Goal: Transaction & Acquisition: Purchase product/service

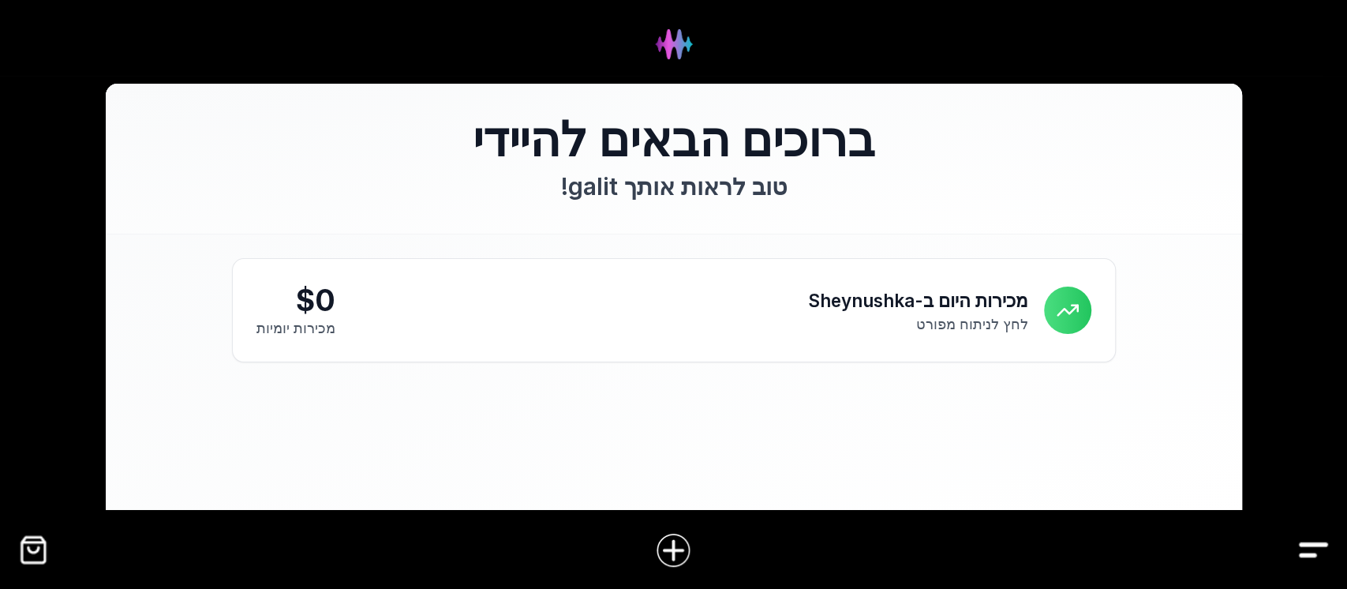
click at [1316, 543] on img "Drawer" at bounding box center [1314, 550] width 36 height 36
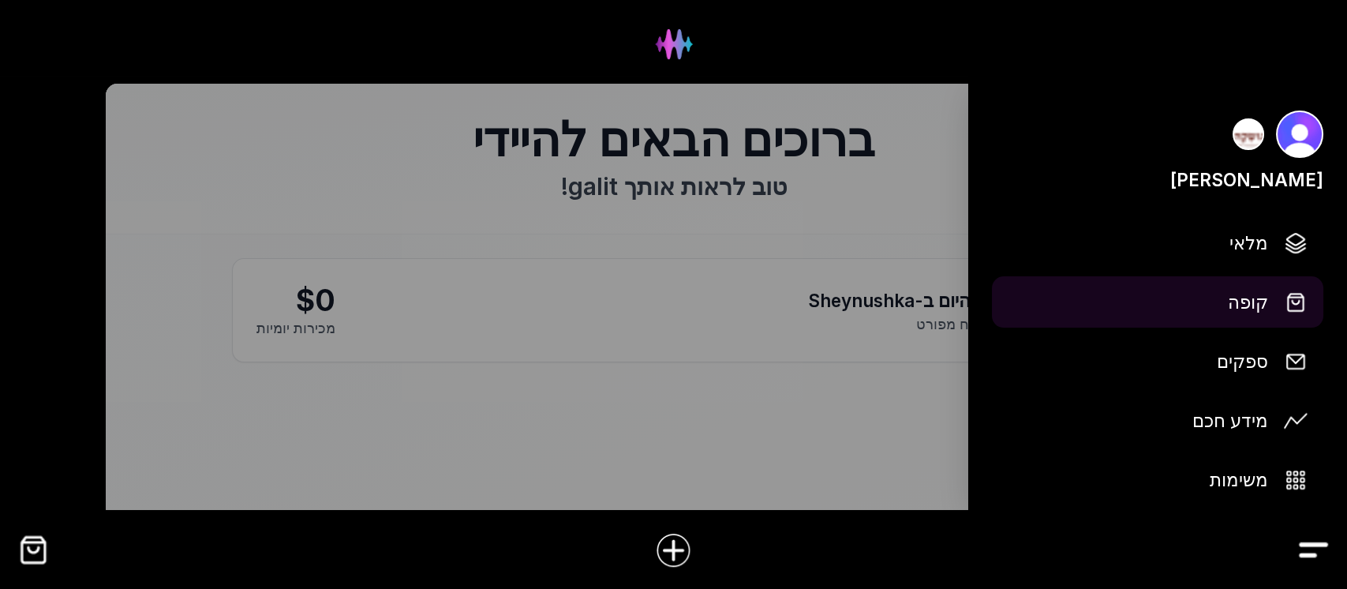
click at [1294, 305] on img at bounding box center [1296, 302] width 24 height 24
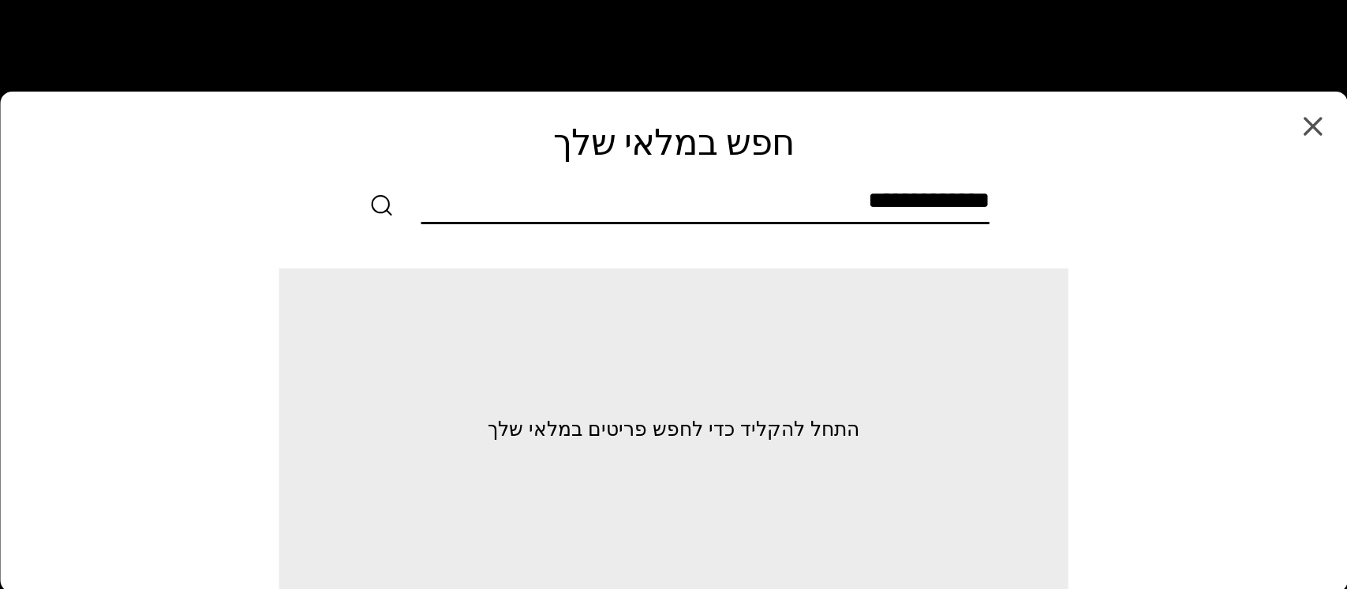
click at [978, 205] on input "text" at bounding box center [705, 204] width 568 height 36
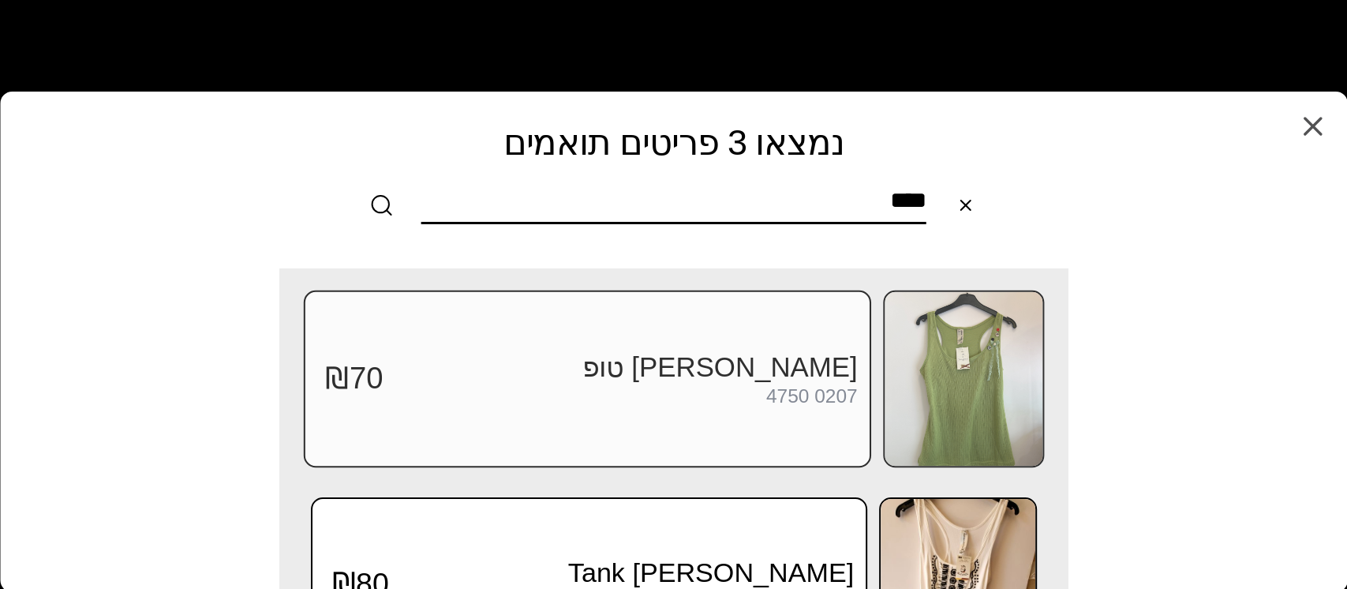
type input "****"
click at [960, 382] on img at bounding box center [964, 379] width 158 height 174
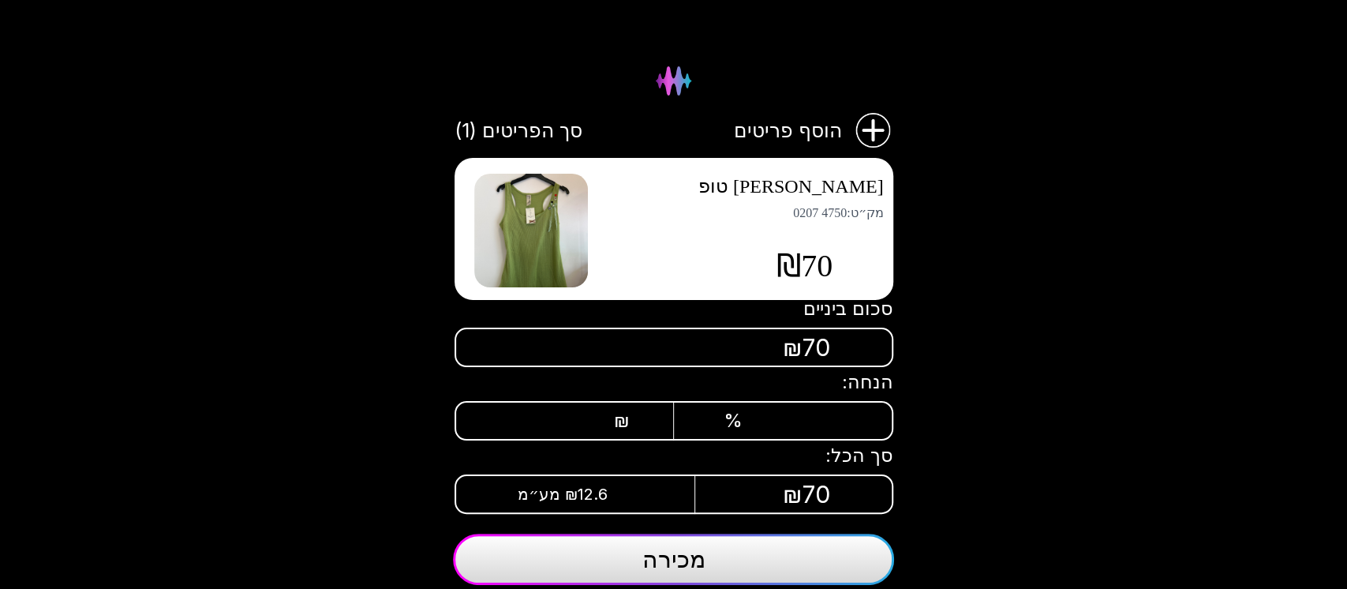
click at [683, 552] on span "מכירה" at bounding box center [673, 559] width 63 height 28
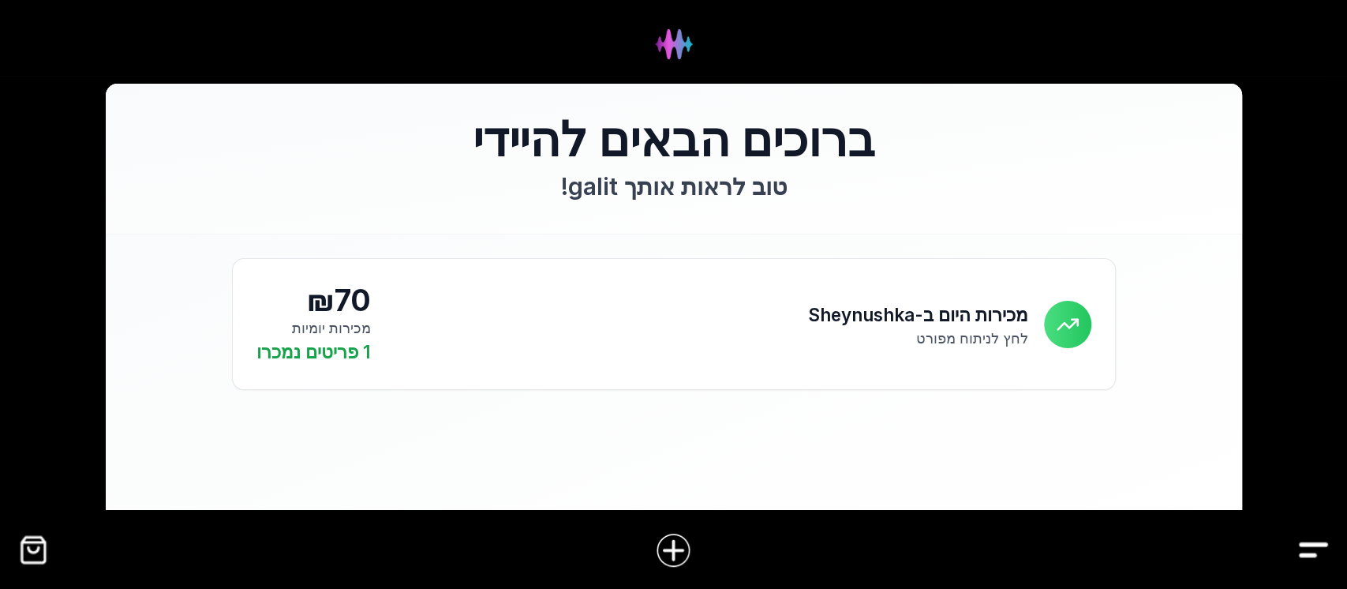
click at [1295, 541] on div at bounding box center [673, 550] width 1347 height 62
click at [1312, 541] on img "Drawer" at bounding box center [1314, 550] width 36 height 36
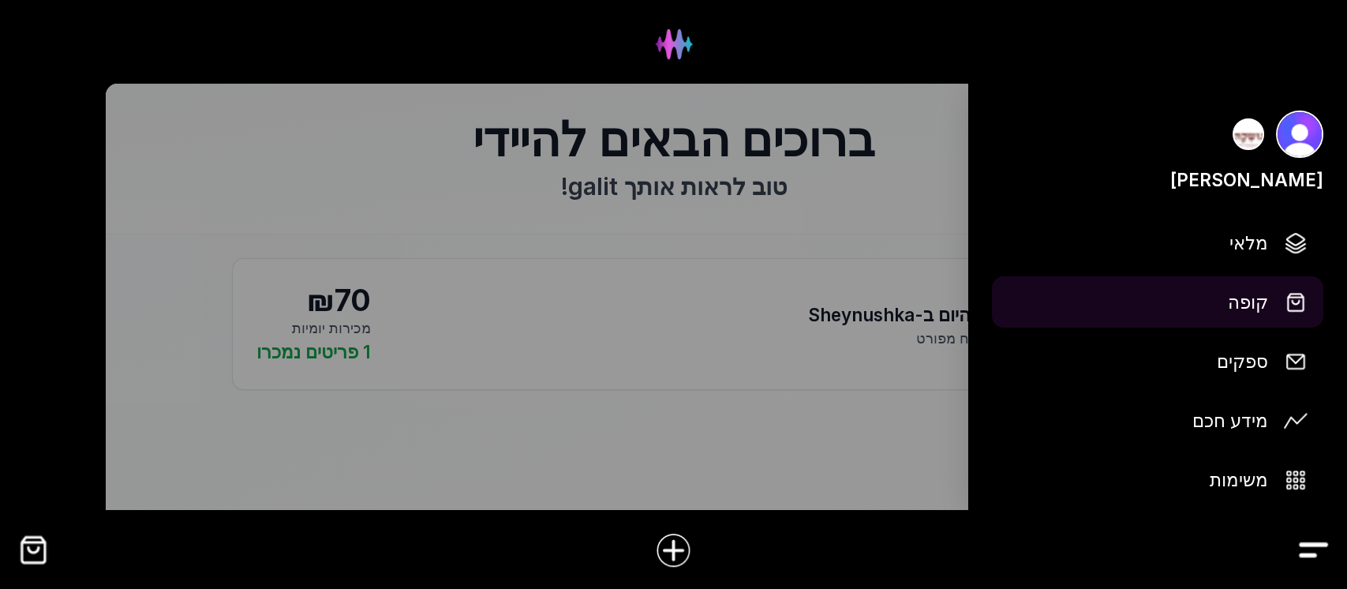
click at [1297, 303] on img at bounding box center [1296, 302] width 24 height 24
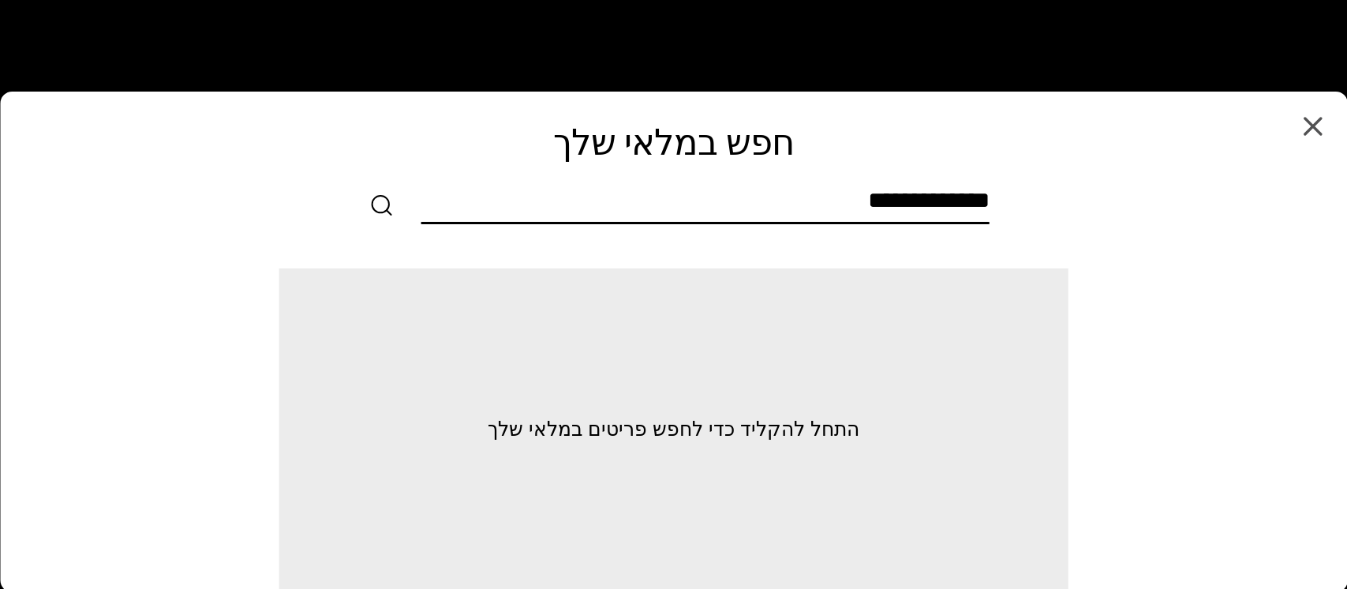
click at [988, 200] on input "text" at bounding box center [705, 204] width 568 height 36
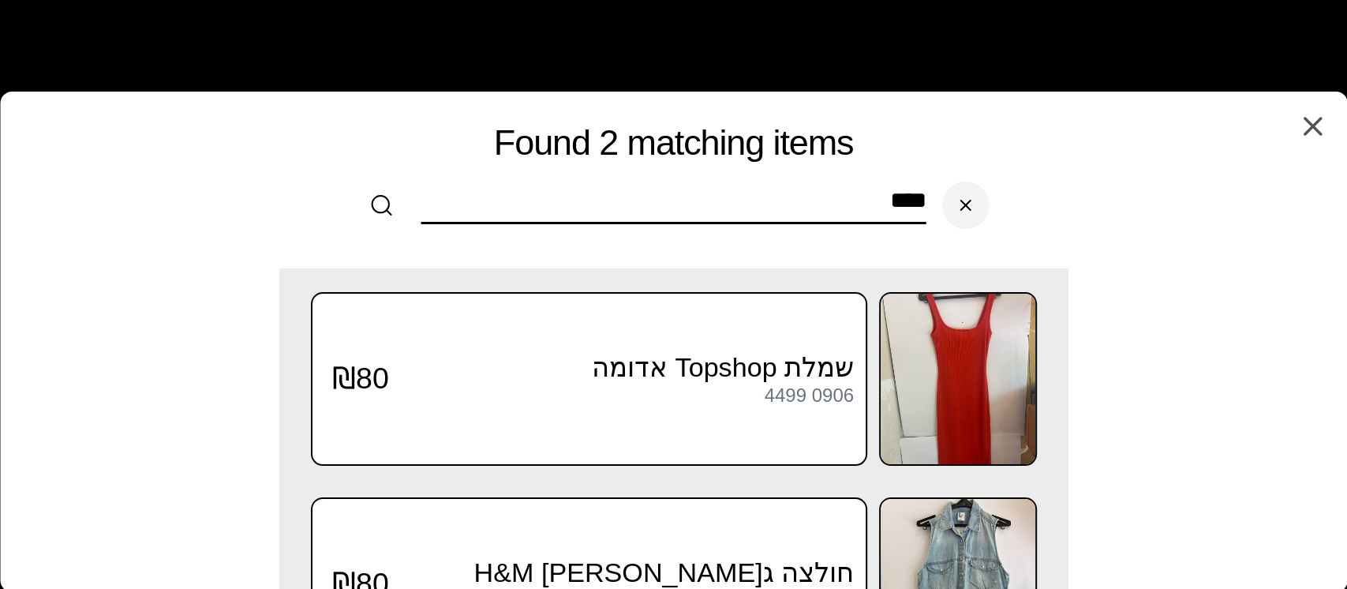
type input "****"
click at [964, 204] on icon "Clear search" at bounding box center [965, 204] width 9 height 9
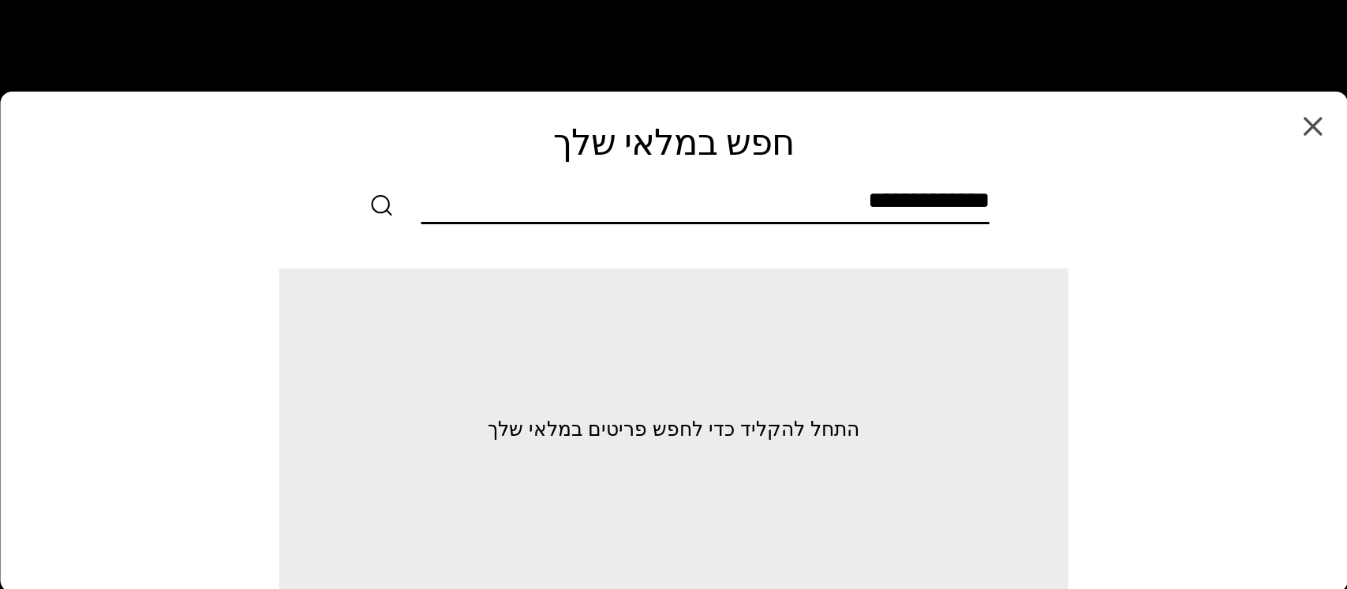
click at [981, 195] on input "text" at bounding box center [705, 204] width 568 height 36
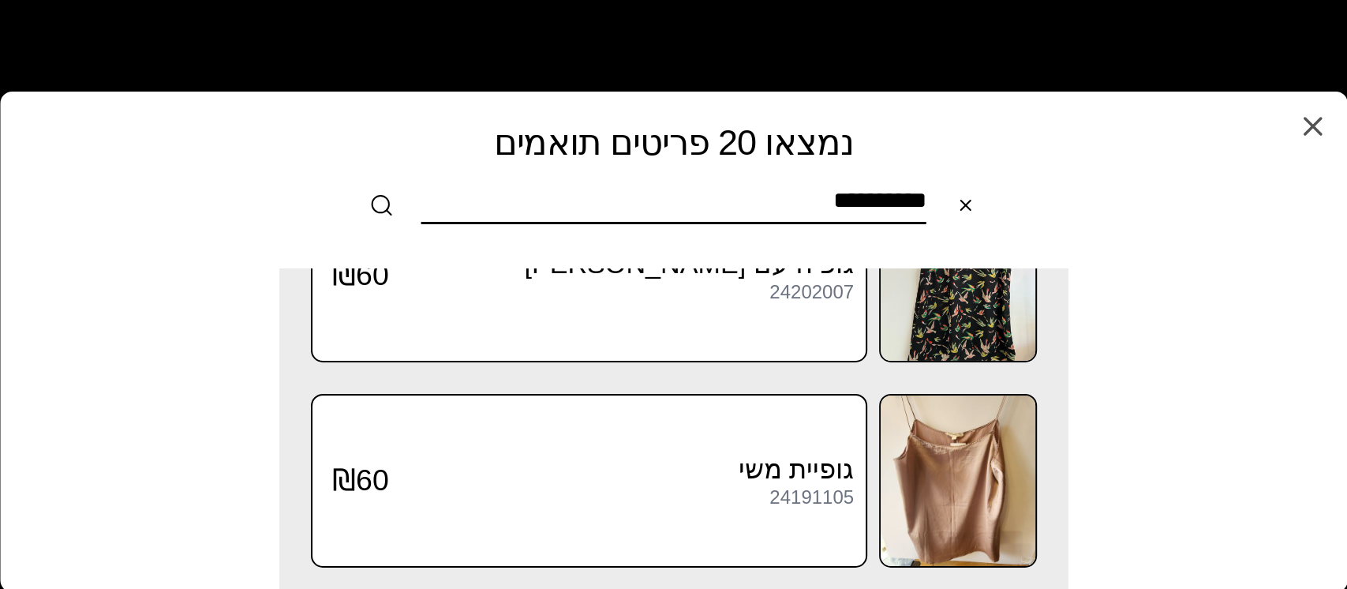
scroll to position [3799, 0]
click at [872, 199] on input "**********" at bounding box center [673, 204] width 505 height 36
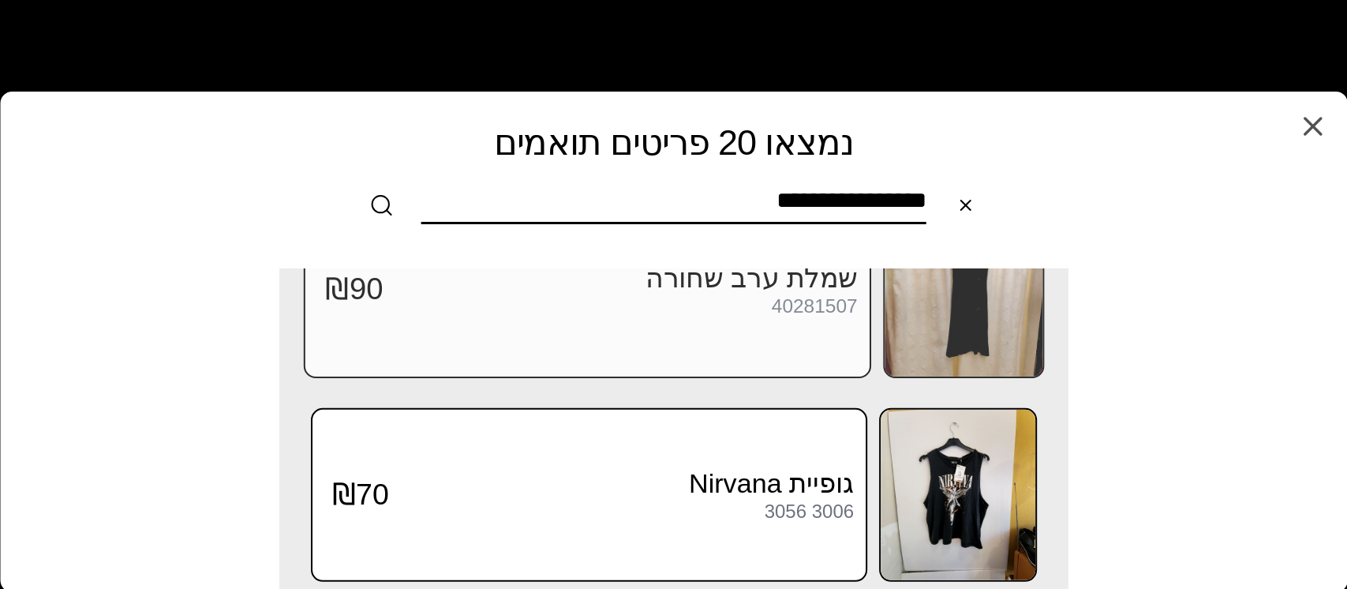
scroll to position [2641, 0]
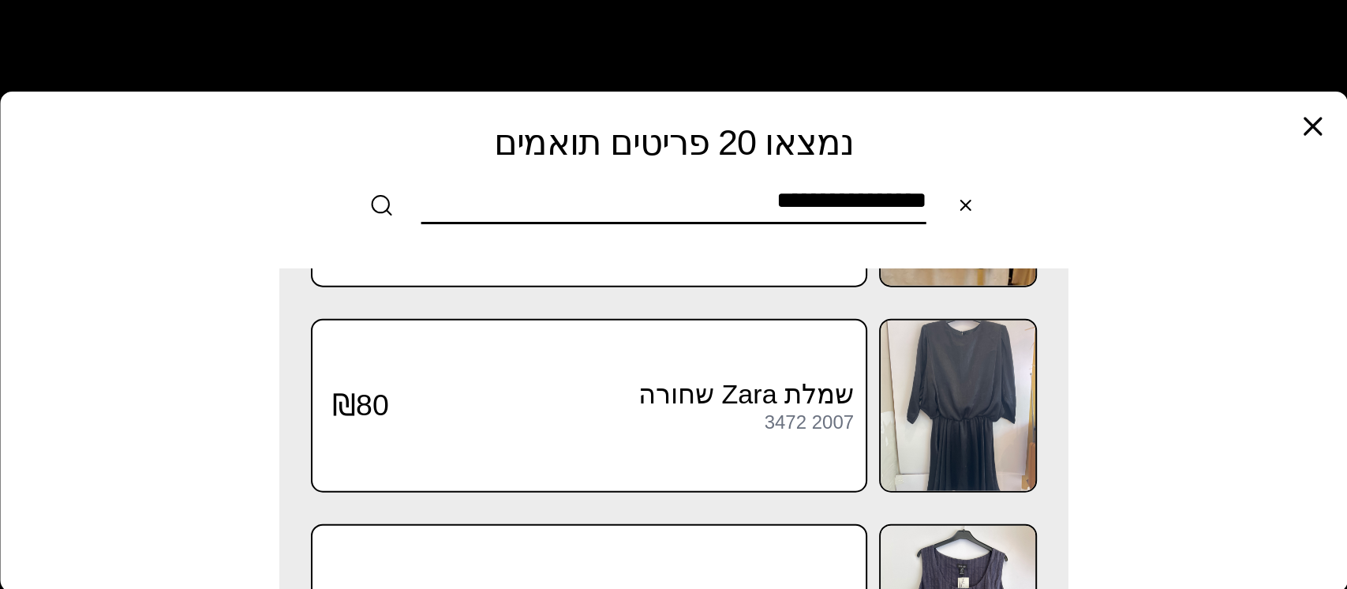
type input "**********"
click at [1309, 124] on icon "button" at bounding box center [1313, 126] width 32 height 32
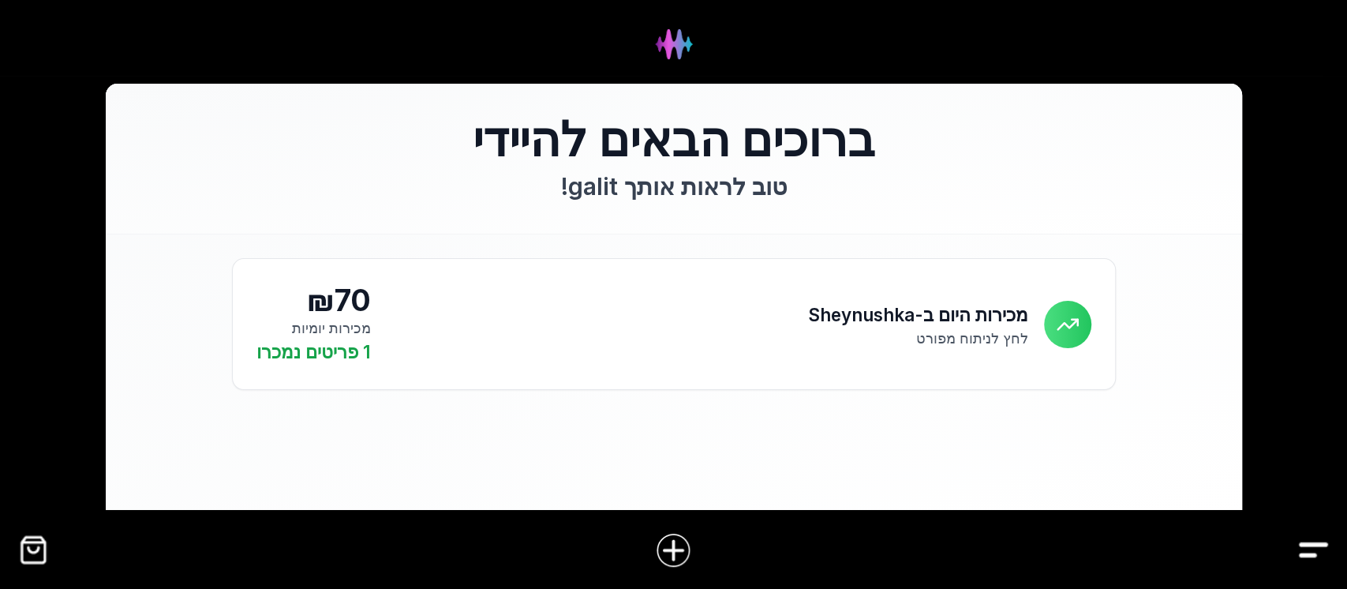
click at [1300, 545] on img "Drawer" at bounding box center [1314, 550] width 36 height 36
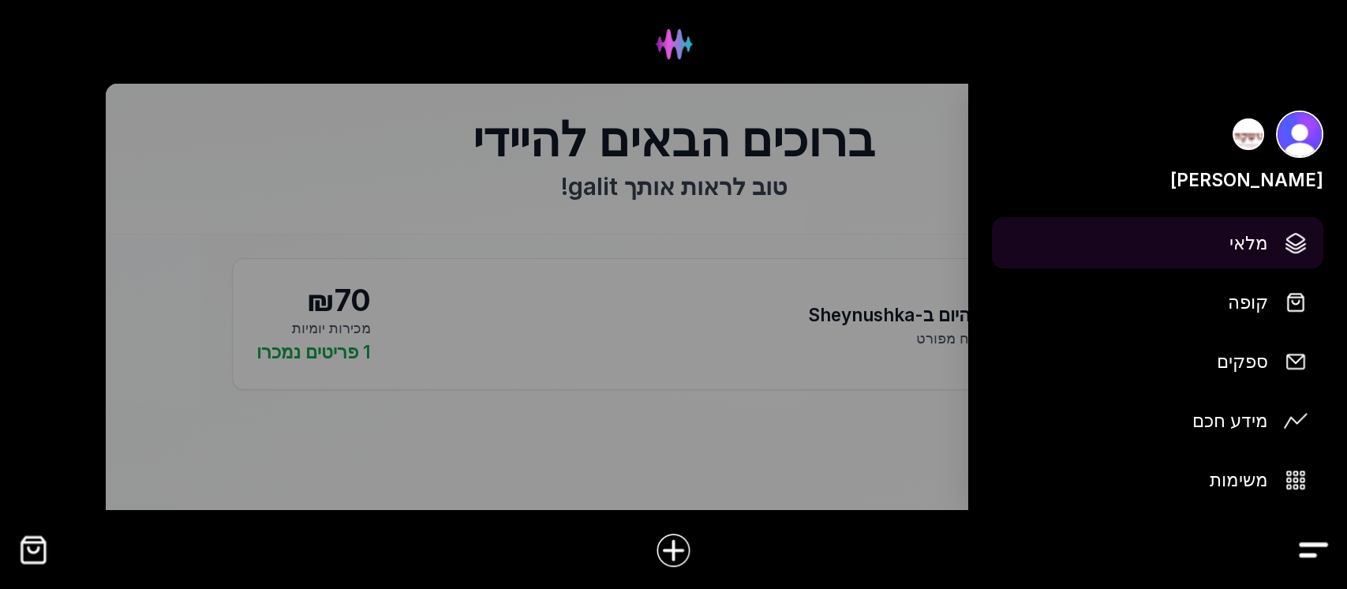
click at [1289, 245] on img at bounding box center [1296, 243] width 24 height 24
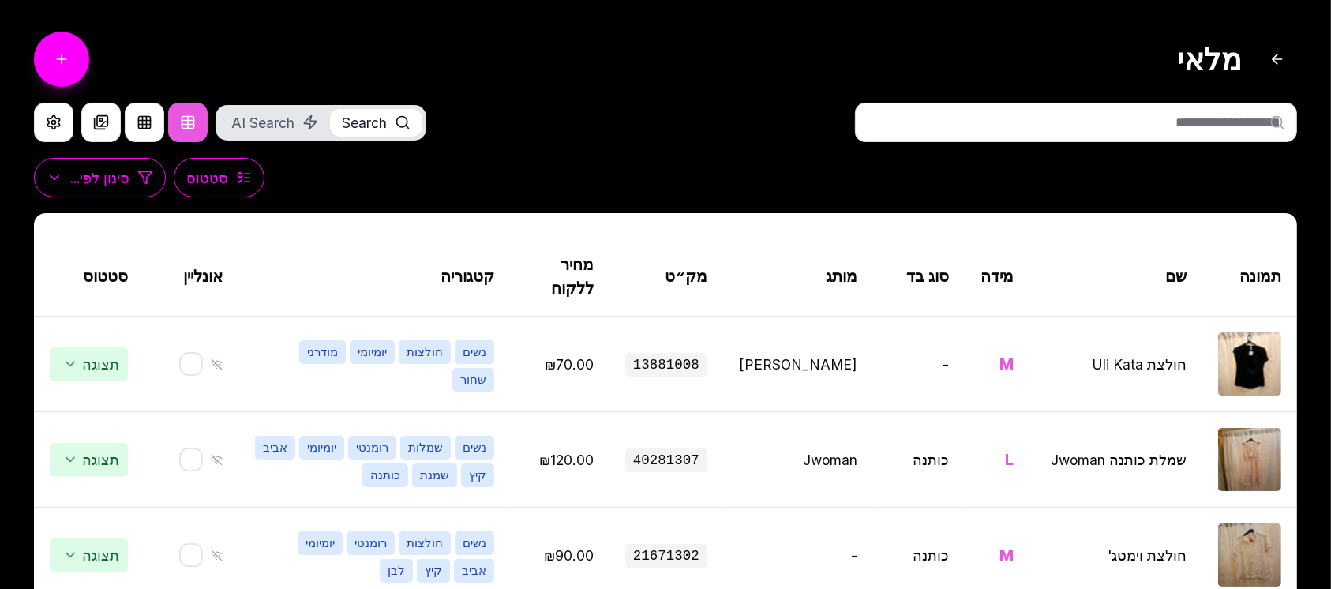
click at [1250, 118] on input "text" at bounding box center [1076, 122] width 442 height 39
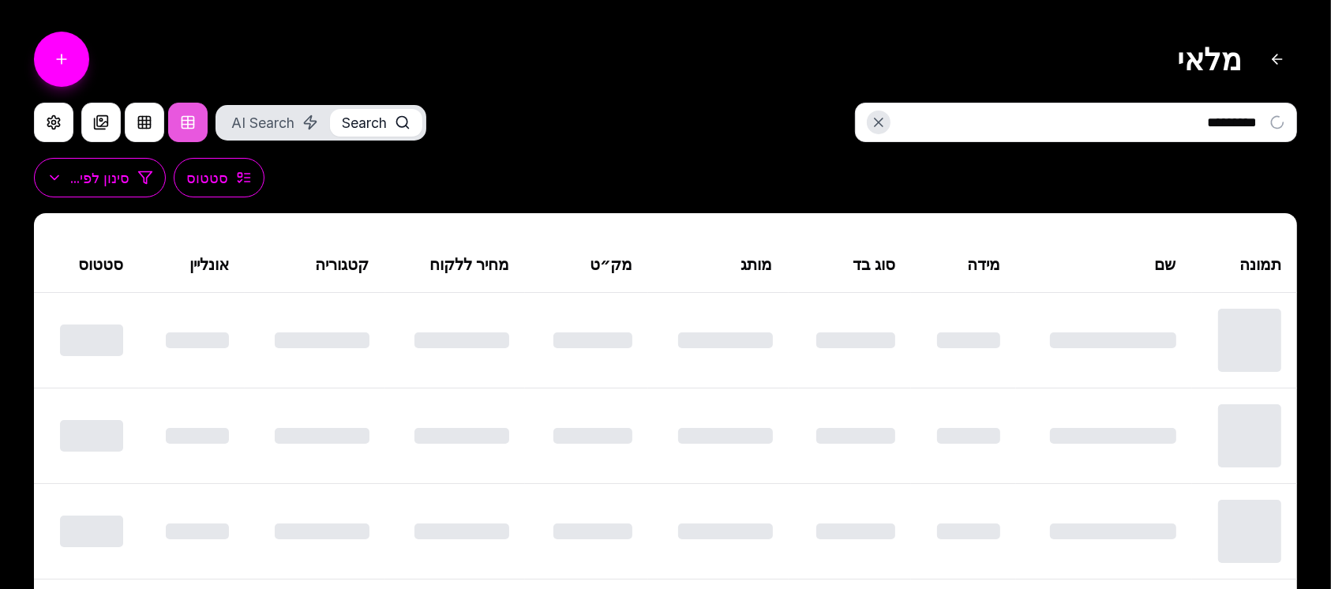
type input "**********"
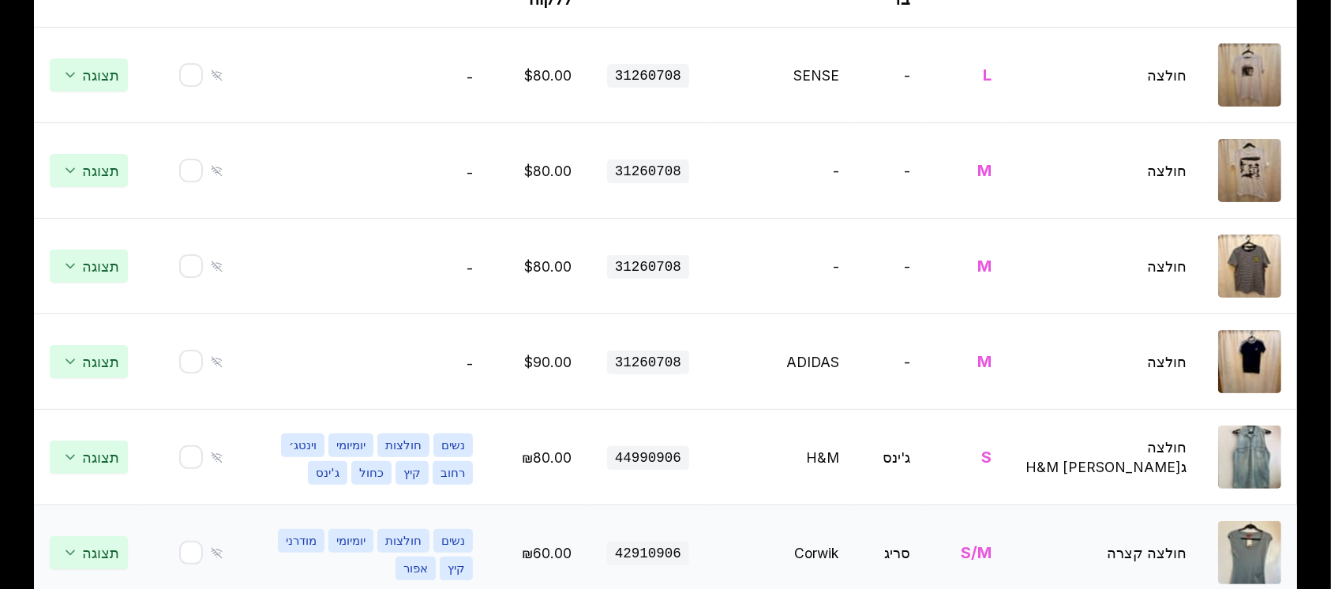
scroll to position [125, 0]
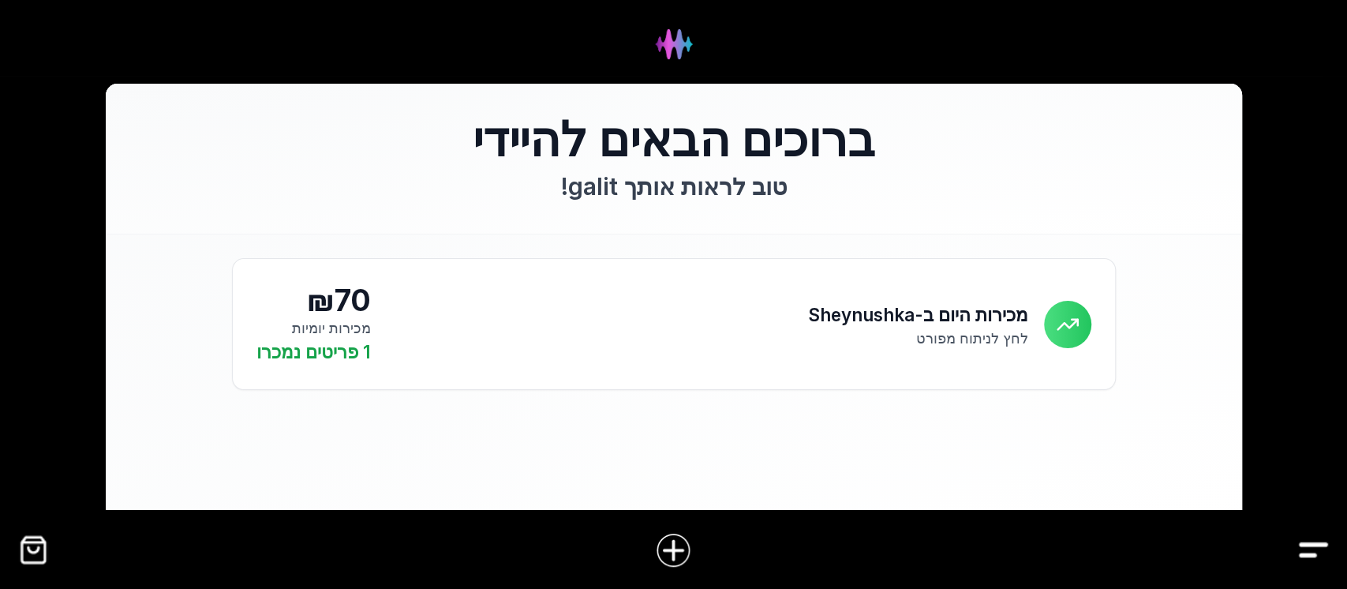
click at [1303, 549] on img "Drawer" at bounding box center [1314, 550] width 36 height 36
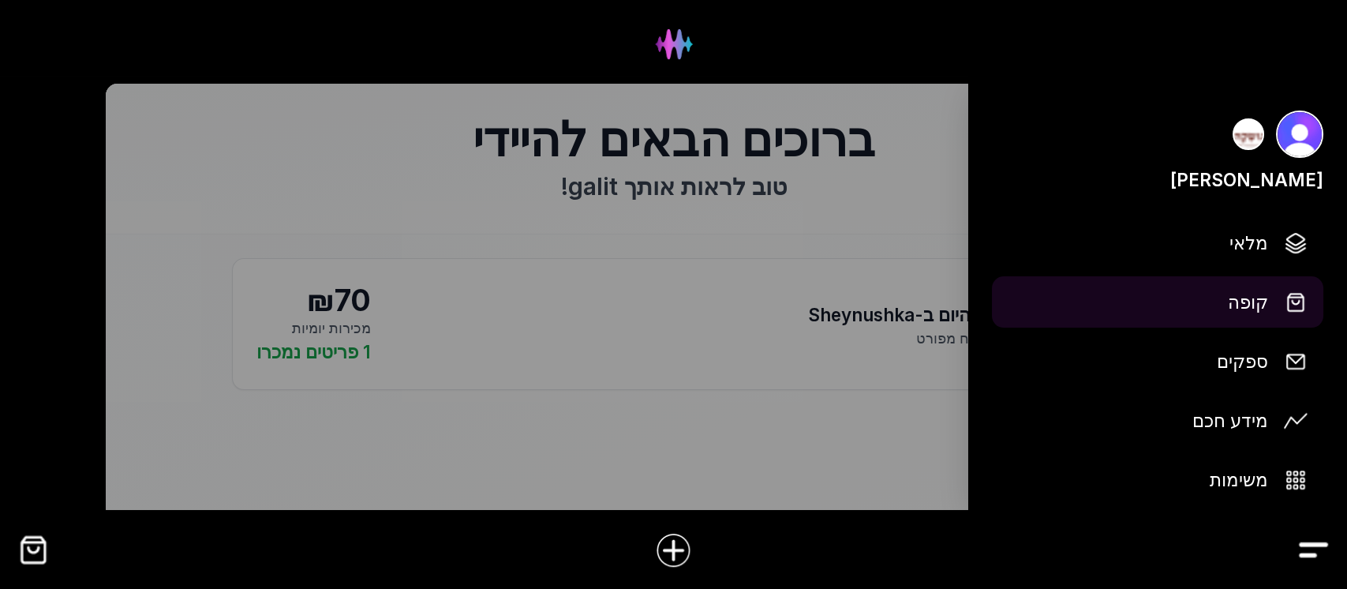
click at [1237, 306] on span "קופה" at bounding box center [1248, 302] width 40 height 28
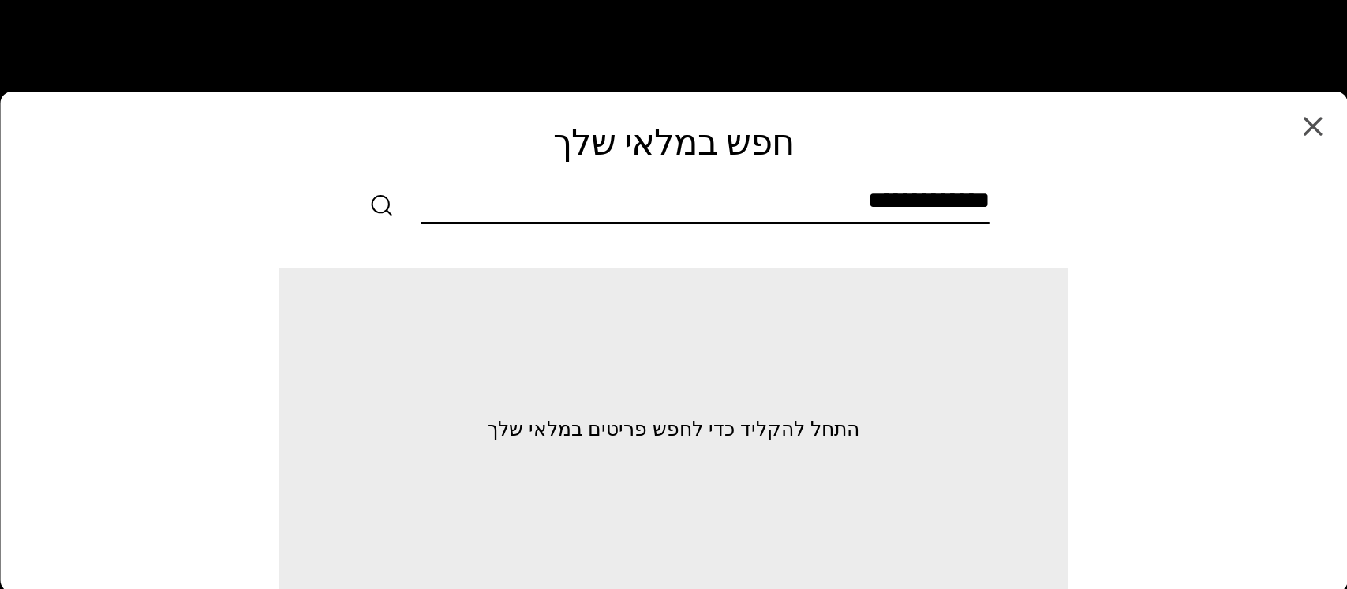
click at [943, 210] on input "text" at bounding box center [705, 204] width 568 height 36
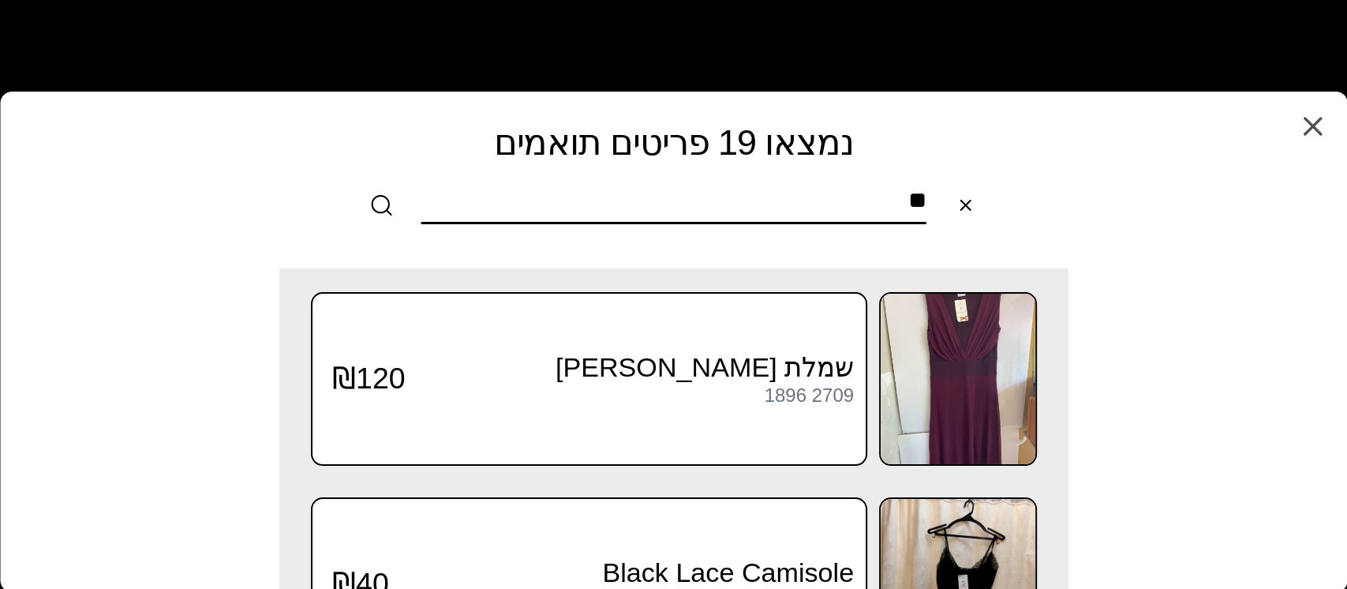
type input "*"
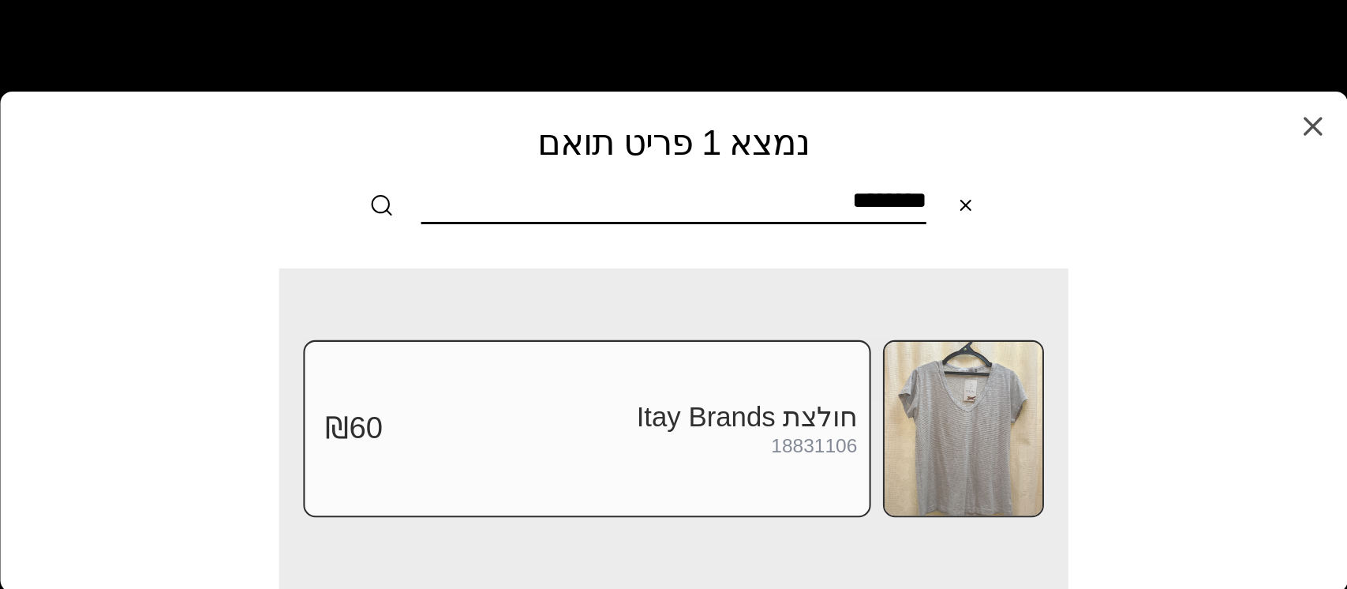
type input "********"
click at [946, 424] on img at bounding box center [964, 429] width 158 height 174
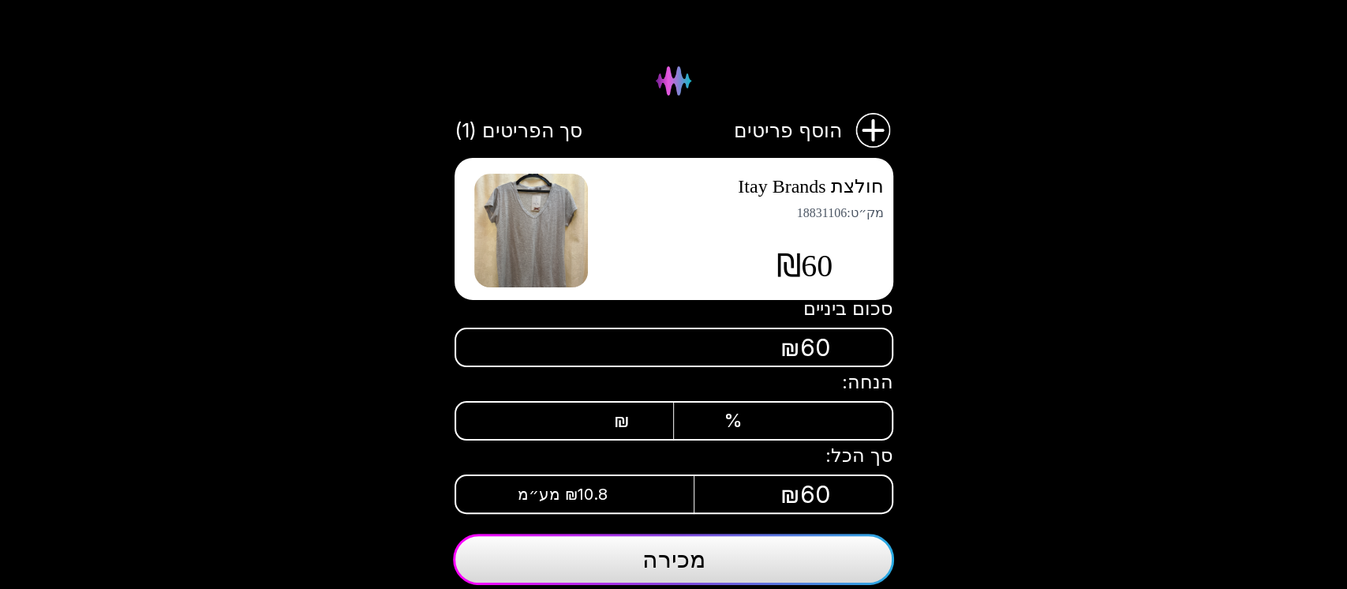
click at [701, 559] on span "מכירה" at bounding box center [673, 559] width 63 height 28
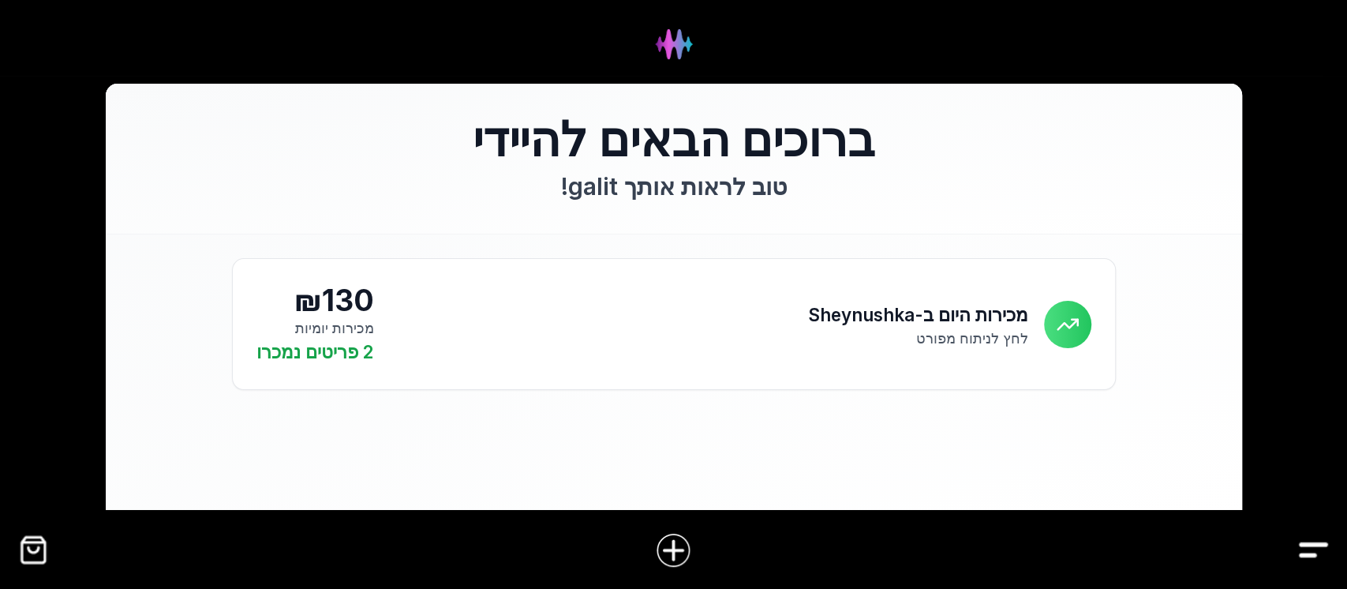
click at [1307, 545] on img "Drawer" at bounding box center [1314, 550] width 36 height 36
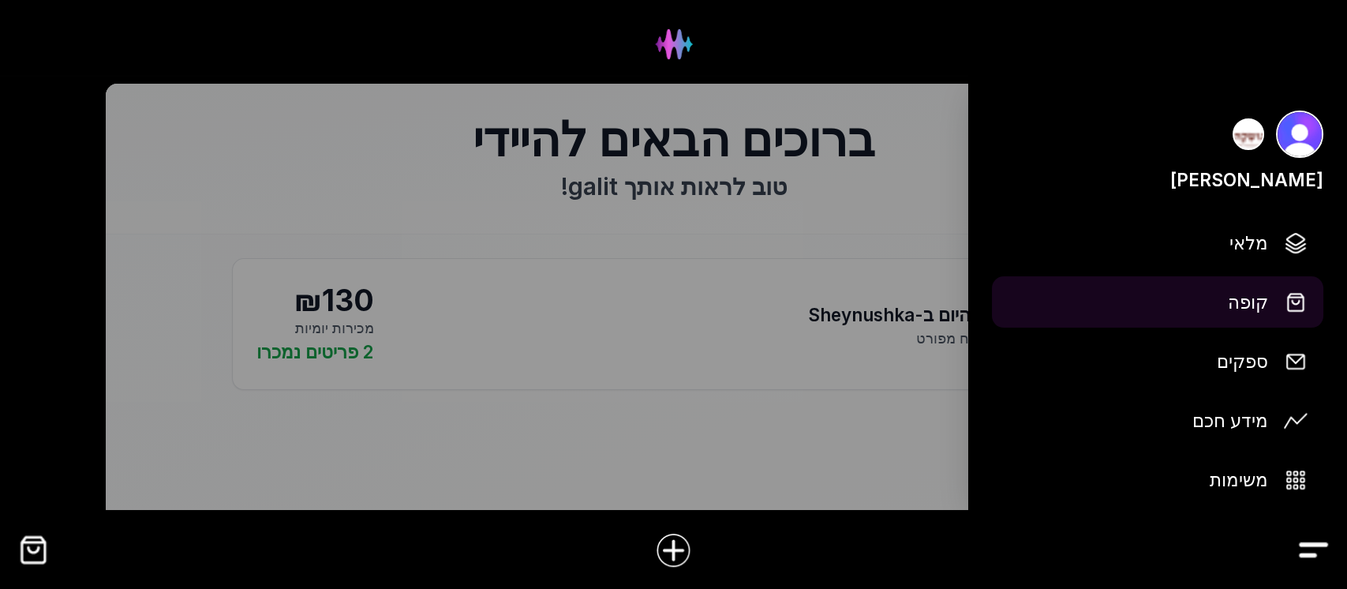
click at [1249, 296] on span "קופה" at bounding box center [1248, 302] width 40 height 28
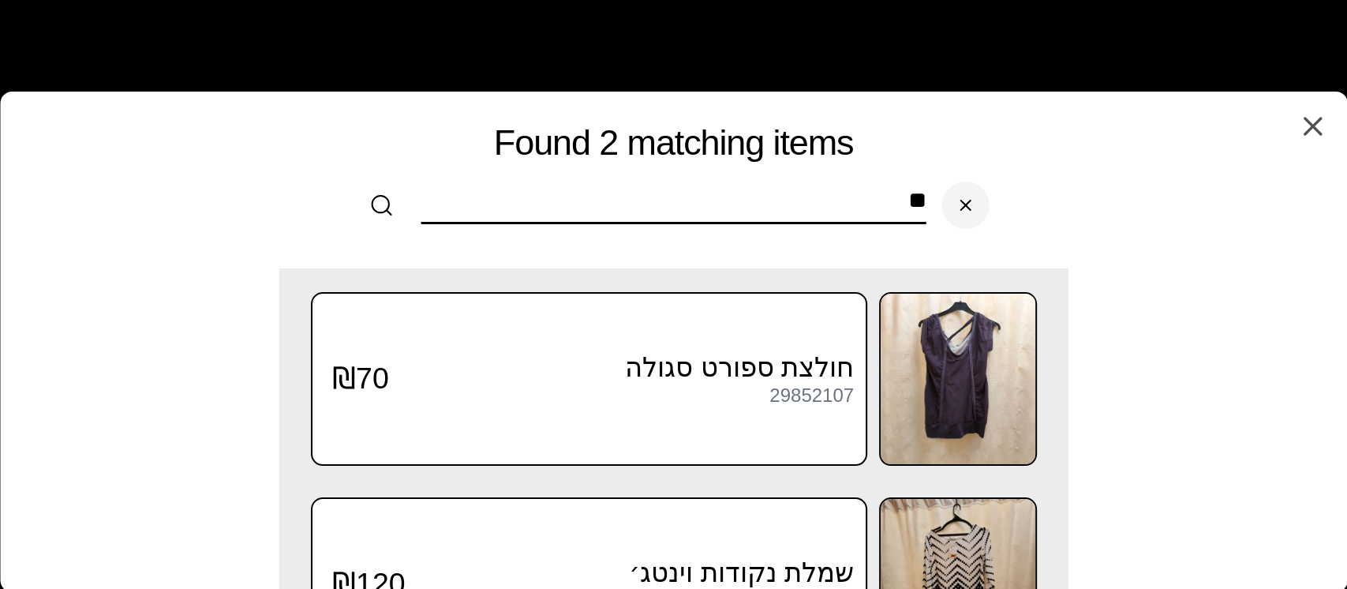
type input "*"
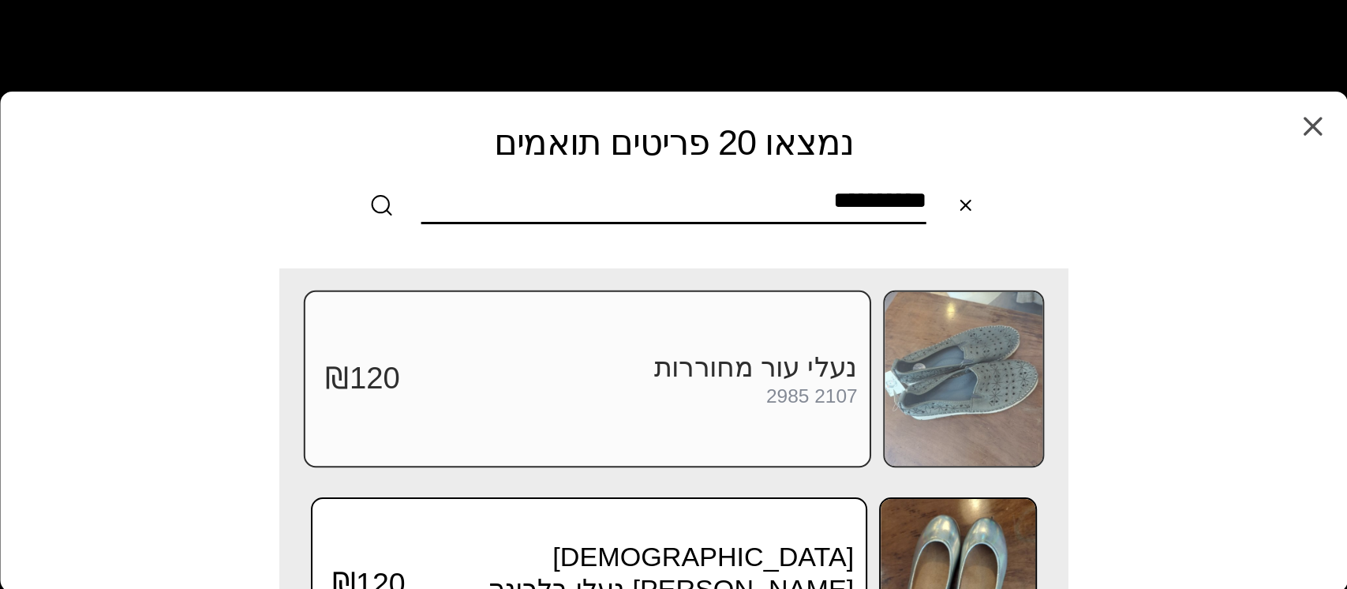
type input "**********"
click at [987, 346] on img at bounding box center [964, 379] width 158 height 174
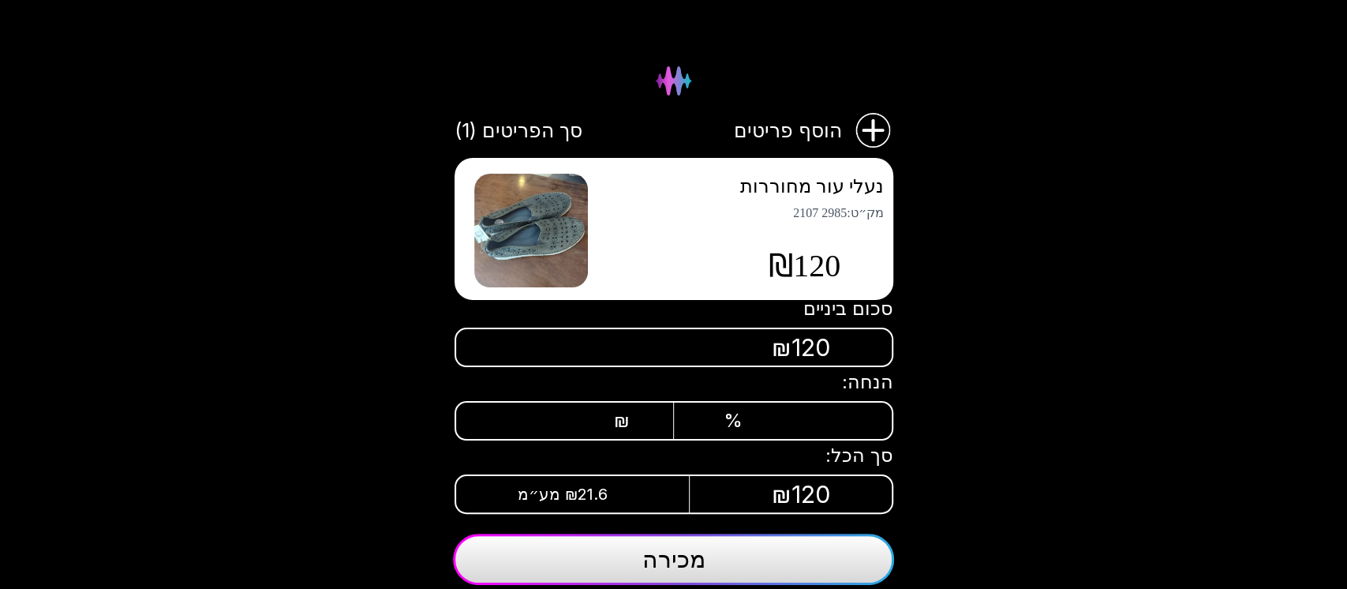
click at [706, 557] on button "מכירה" at bounding box center [673, 559] width 441 height 51
